Goal: Information Seeking & Learning: Find specific fact

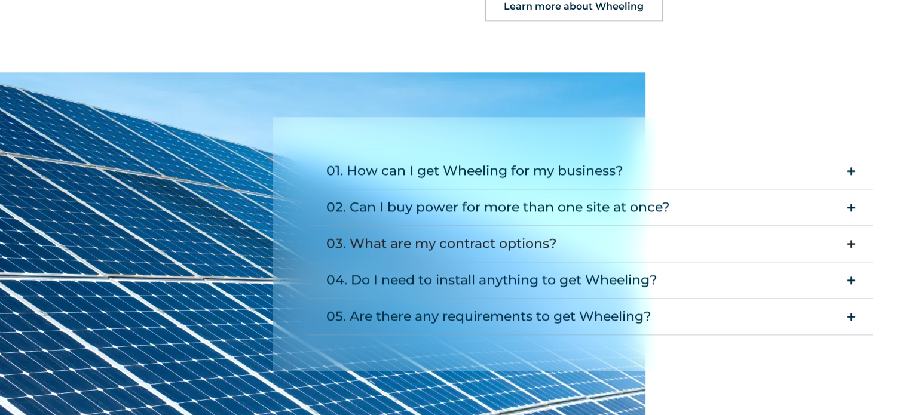
scroll to position [1554, 0]
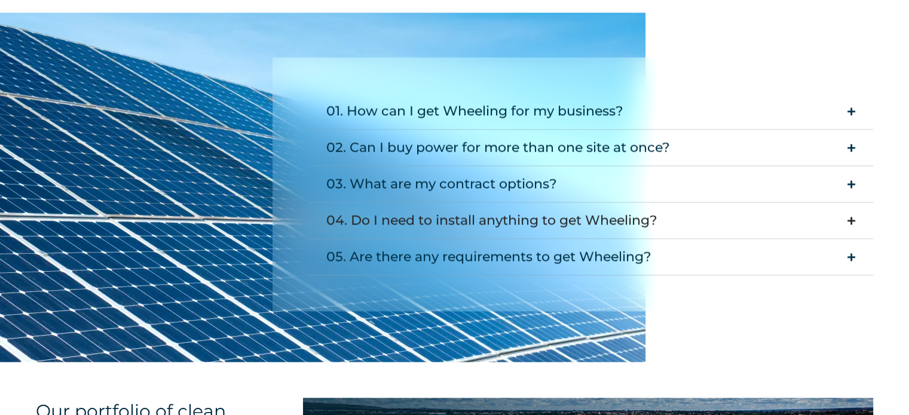
click at [854, 216] on icon "Accordion. Open links with Enter or Space, close with Escape, and navigate with…" at bounding box center [851, 220] width 8 height 9
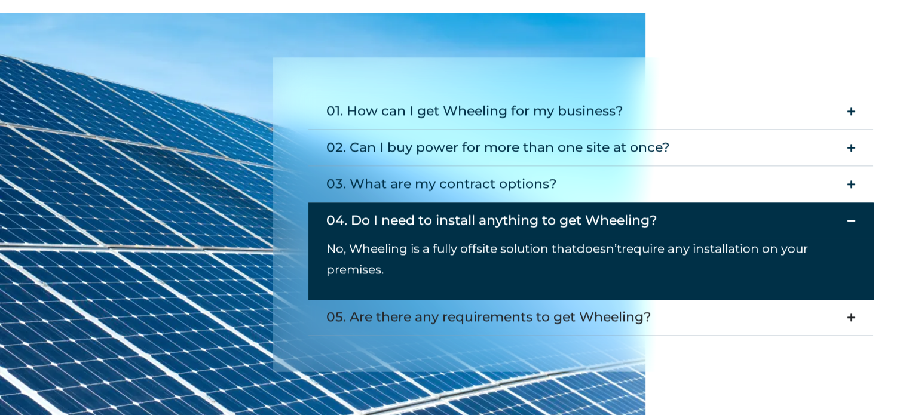
click at [854, 313] on icon "Accordion. Open links with Enter or Space, close with Escape, and navigate with…" at bounding box center [851, 317] width 8 height 9
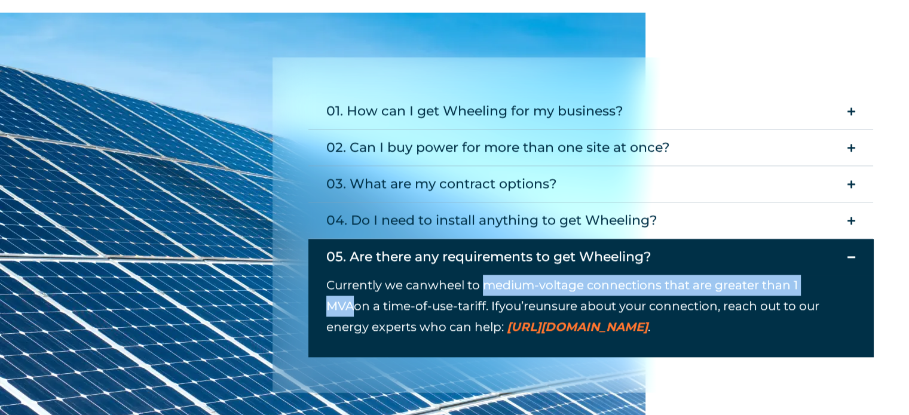
drag, startPoint x: 485, startPoint y: 217, endPoint x: 843, endPoint y: 207, distance: 357.5
click at [843, 275] on div "Currently we can wheel to medium-voltage connections that are greater than 1 MV…" at bounding box center [590, 316] width 565 height 82
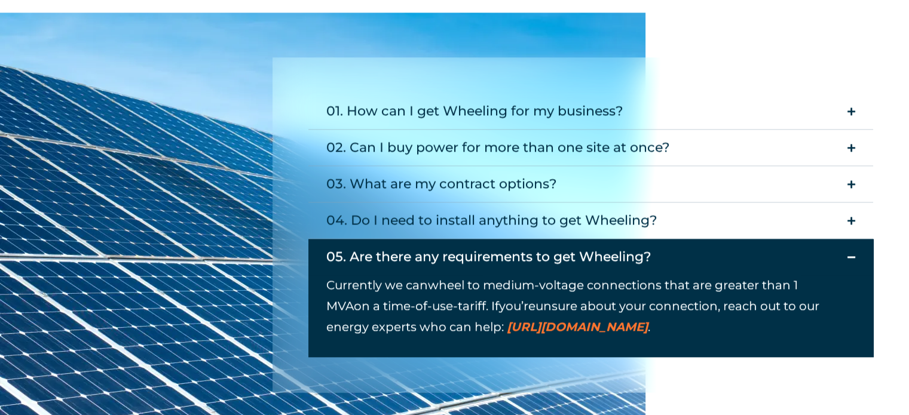
drag, startPoint x: 755, startPoint y: 215, endPoint x: 390, endPoint y: 243, distance: 366.2
click at [378, 275] on p "Currently we can wheel to medium-voltage connections that are greater than 1 MV…" at bounding box center [581, 306] width 511 height 63
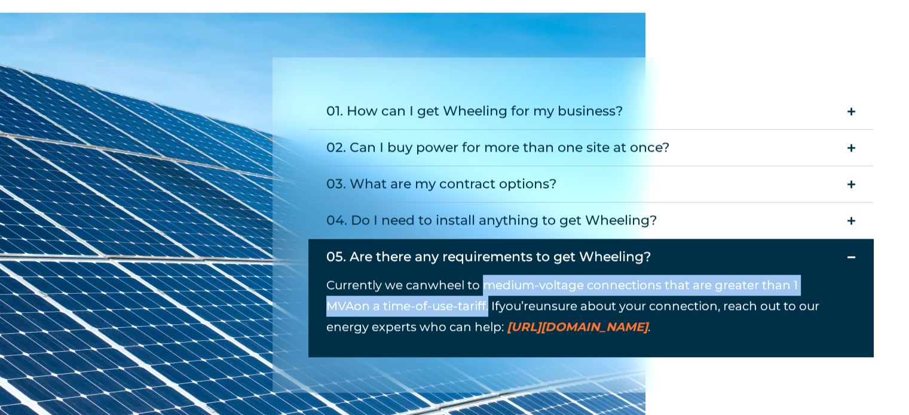
drag, startPoint x: 486, startPoint y: 217, endPoint x: 460, endPoint y: 235, distance: 32.7
click at [460, 278] on span "Currently we can wheel to medium-voltage connections that are greater than 1 MV…" at bounding box center [562, 295] width 472 height 35
copy span "medium-voltage connections that are greater than 1 MVA on a time-of-use-tariff ."
